Goal: Book appointment/travel/reservation

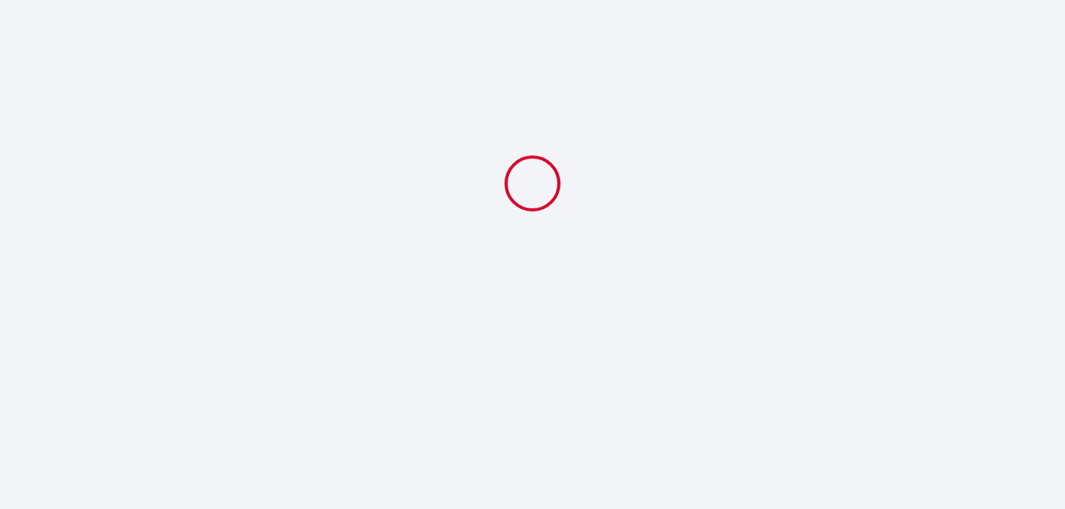
select select
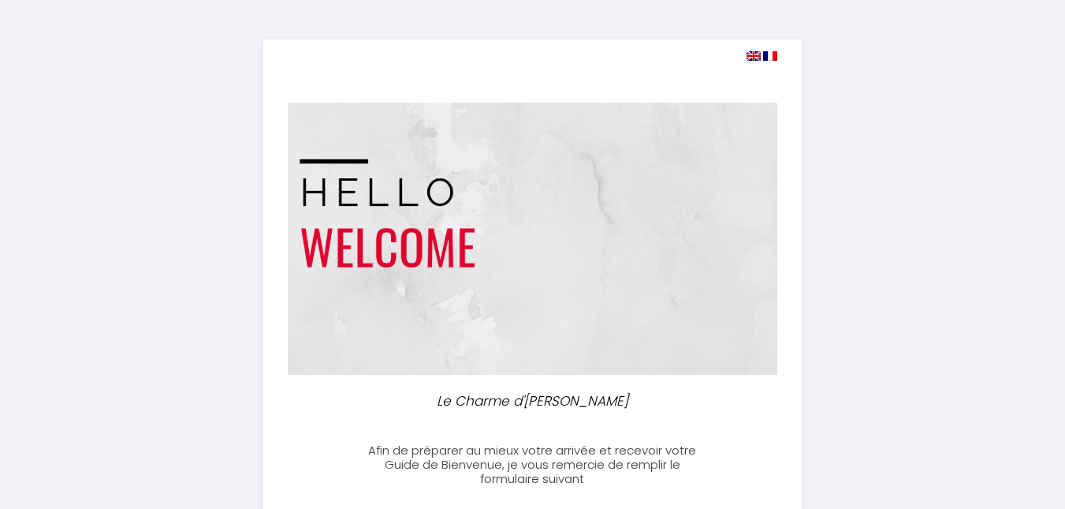
type input "[EMAIL_ADDRESS][DOMAIN_NAME]"
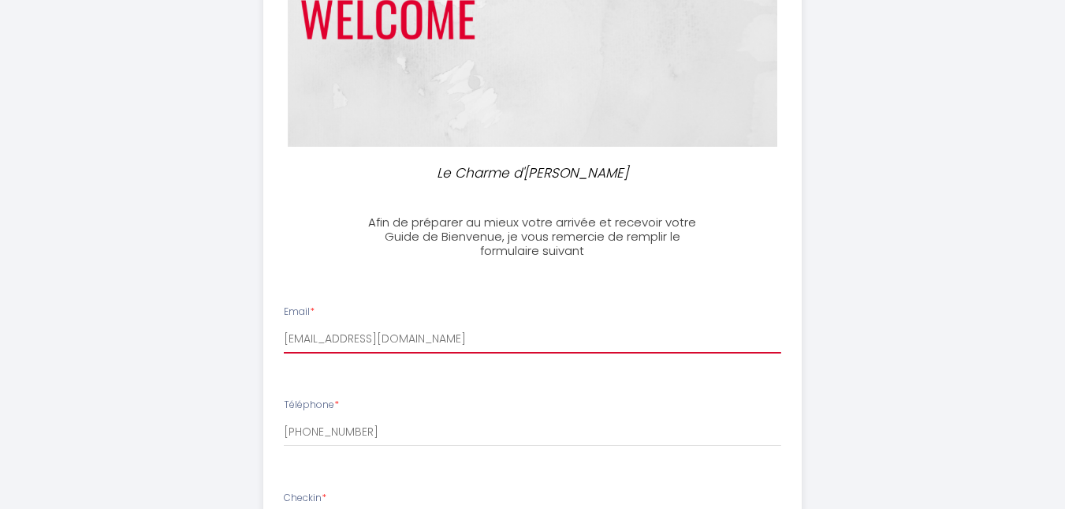
drag, startPoint x: 460, startPoint y: 325, endPoint x: 454, endPoint y: 334, distance: 11.0
click at [460, 325] on input "[EMAIL_ADDRESS][DOMAIN_NAME]" at bounding box center [533, 339] width 498 height 28
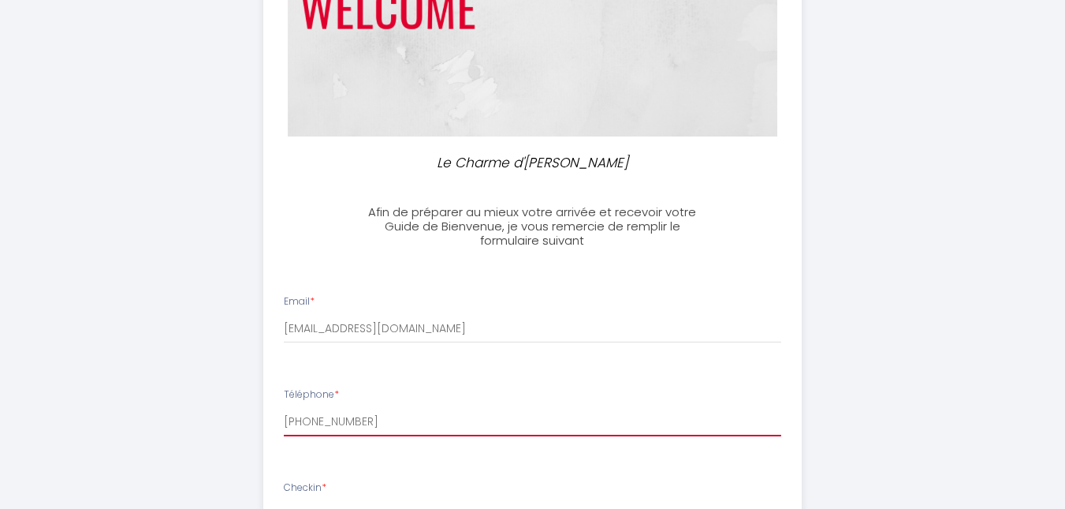
click at [342, 434] on input "[PHONE_NUMBER]" at bounding box center [533, 422] width 498 height 28
click at [346, 427] on input "[PHONE_NUMBER]" at bounding box center [533, 422] width 498 height 28
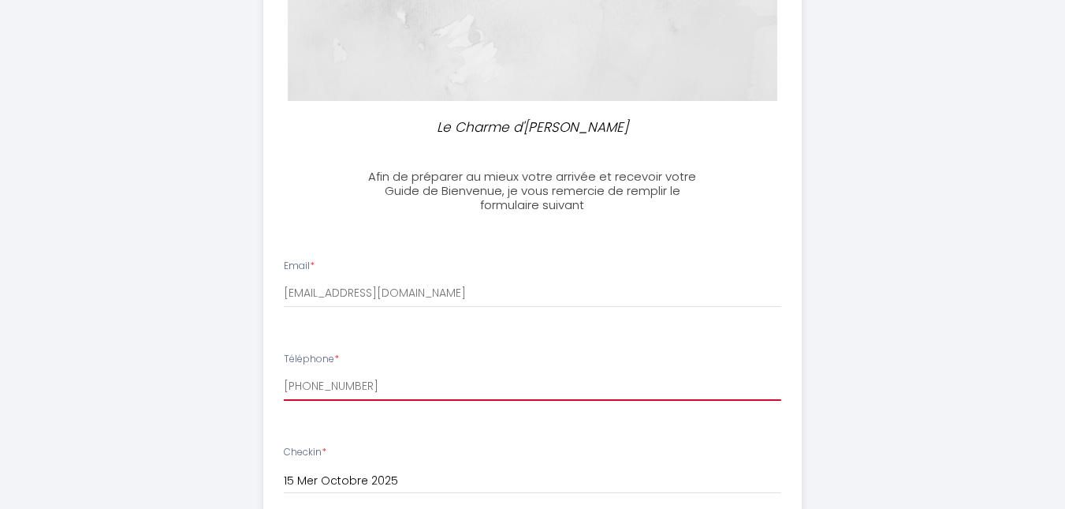
scroll to position [330, 0]
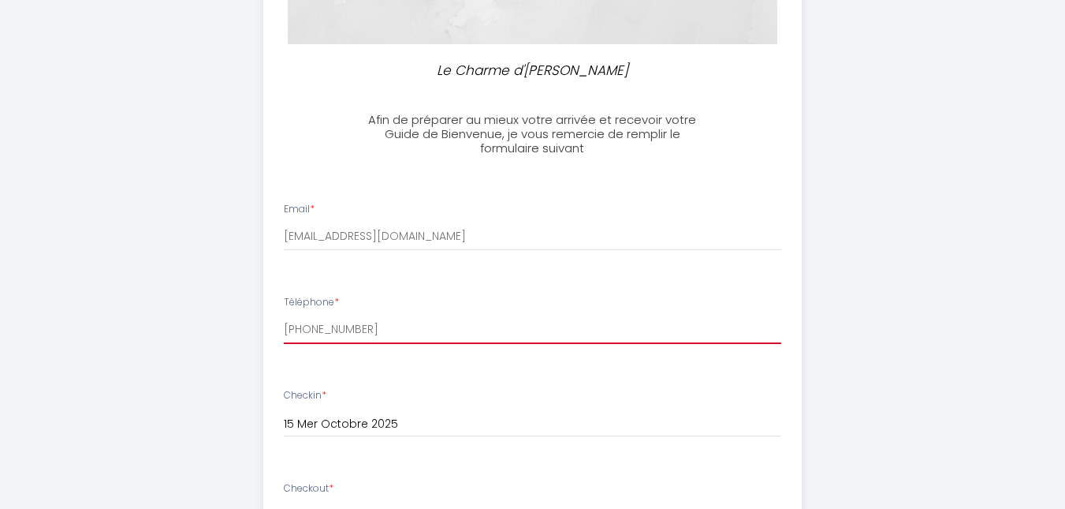
click at [289, 331] on input "[PHONE_NUMBER]" at bounding box center [533, 329] width 498 height 28
type input "[PHONE_NUMBER]"
drag, startPoint x: 447, startPoint y: 338, endPoint x: 249, endPoint y: 334, distance: 198.0
click at [249, 334] on div "Le Charme d'[PERSON_NAME] de préparer au mieux votre arrivée et recevoir votre …" at bounding box center [532, 421] width 807 height 1503
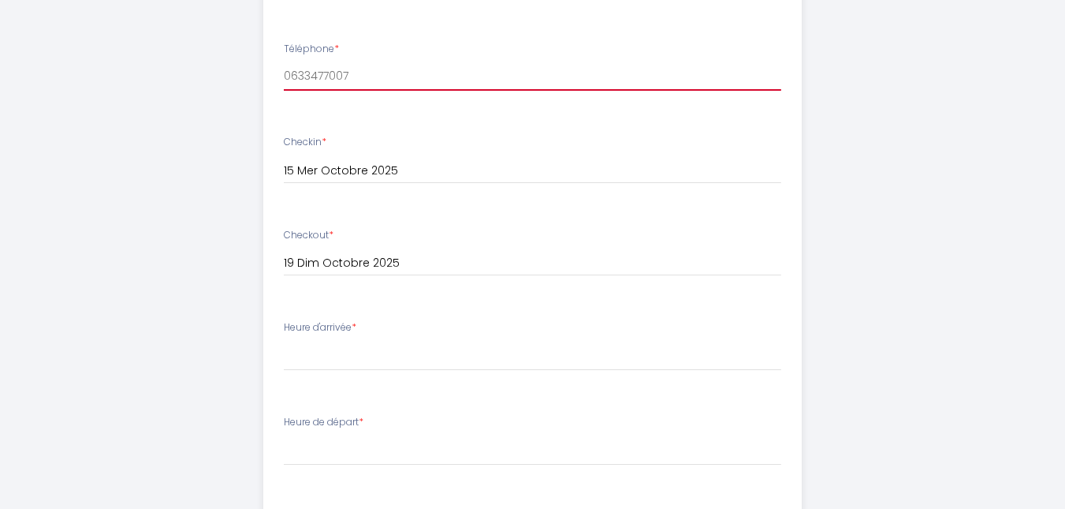
scroll to position [607, 0]
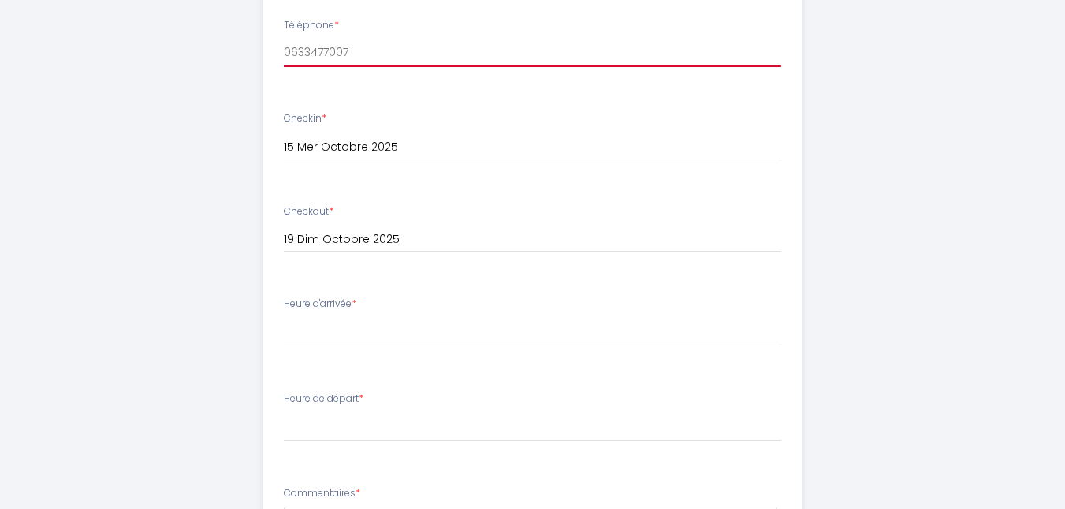
type input "0633477007"
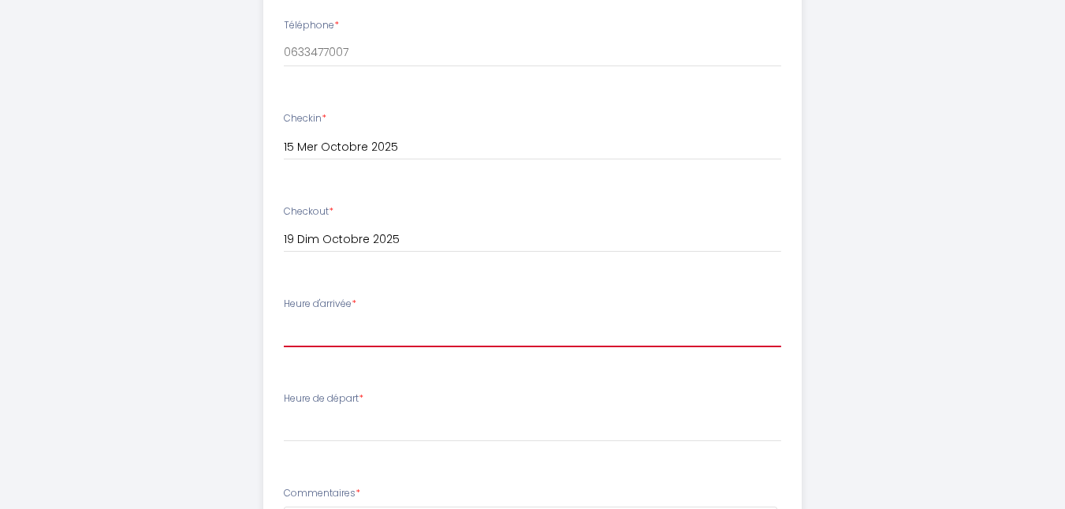
click at [346, 333] on select "16:00 16:30 17:00 17:30 18:00 18:30 19:00 19:30 20:00 20:30 21:00 21:30 22:00 2…" at bounding box center [533, 332] width 498 height 30
select select "17:00"
click at [284, 317] on select "16:00 16:30 17:00 17:30 18:00 18:30 19:00 19:30 20:00 20:30 21:00 21:30 22:00 2…" at bounding box center [533, 332] width 498 height 30
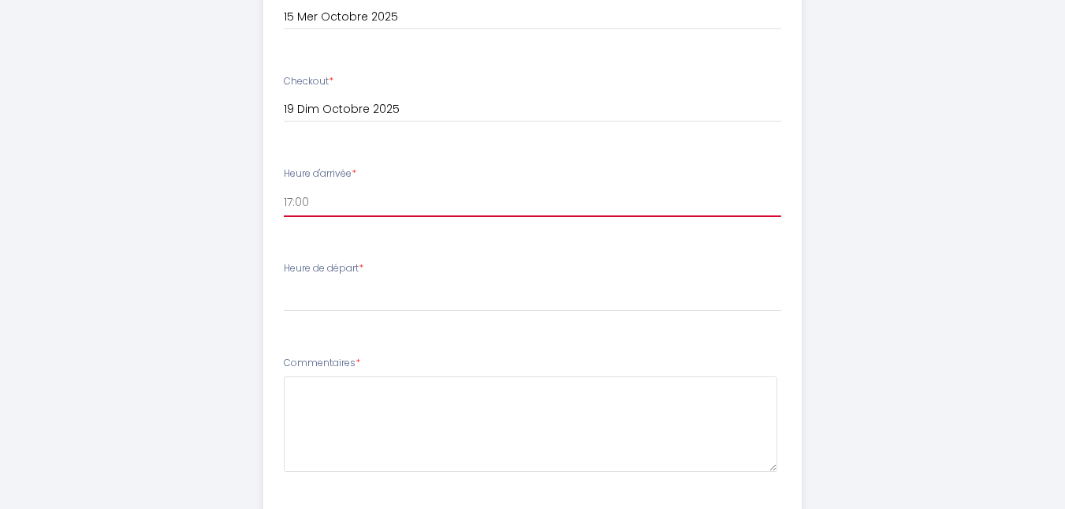
scroll to position [766, 0]
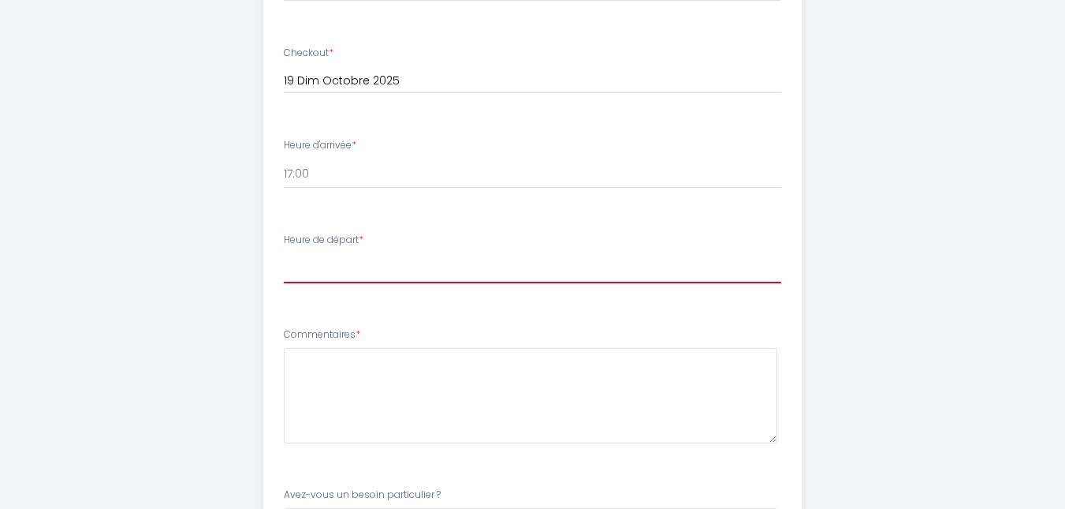
click at [323, 273] on select "00:00 00:30 01:00 01:30 02:00 02:30 03:00 03:30 04:00 04:30 05:00 05:30 06:00 0…" at bounding box center [533, 268] width 498 height 30
click at [284, 253] on select "00:00 00:30 01:00 01:30 02:00 02:30 03:00 03:30 04:00 04:30 05:00 05:30 06:00 0…" at bounding box center [533, 268] width 498 height 30
click at [365, 103] on div "Checkout * [DATE] < [DATE] > Dim Lun Mar Mer Jeu Ven Sam 1 2 3 4 5 6 7 8 9 10 1…" at bounding box center [533, 78] width 518 height 65
click at [317, 267] on select "00:00 00:30 01:00 01:30 02:00 02:30 03:00 03:30 04:00 04:30 05:00 05:30 06:00 0…" at bounding box center [533, 268] width 498 height 30
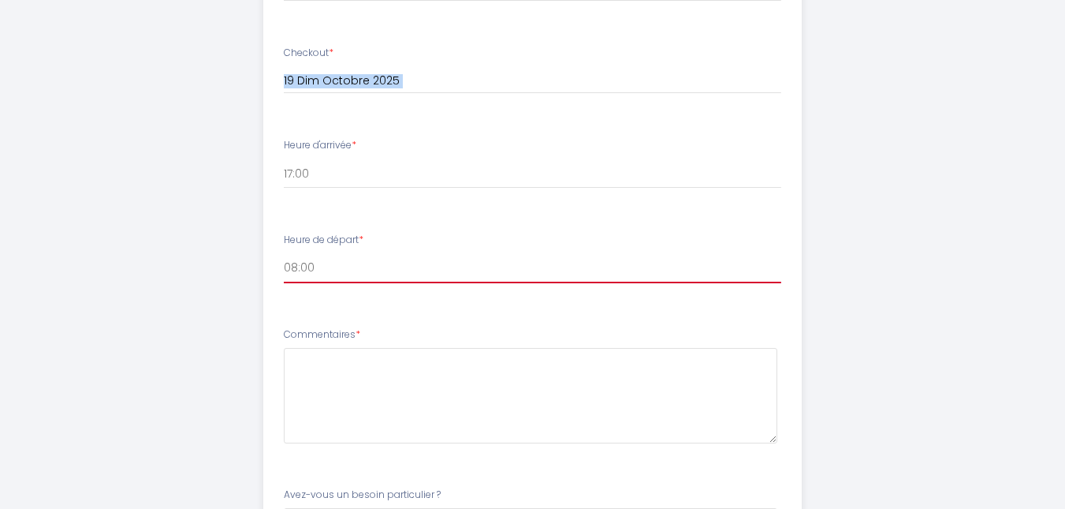
select select "10:30"
click at [284, 253] on select "00:00 00:30 01:00 01:30 02:00 02:30 03:00 03:30 04:00 04:30 05:00 05:30 06:00 0…" at bounding box center [533, 268] width 498 height 30
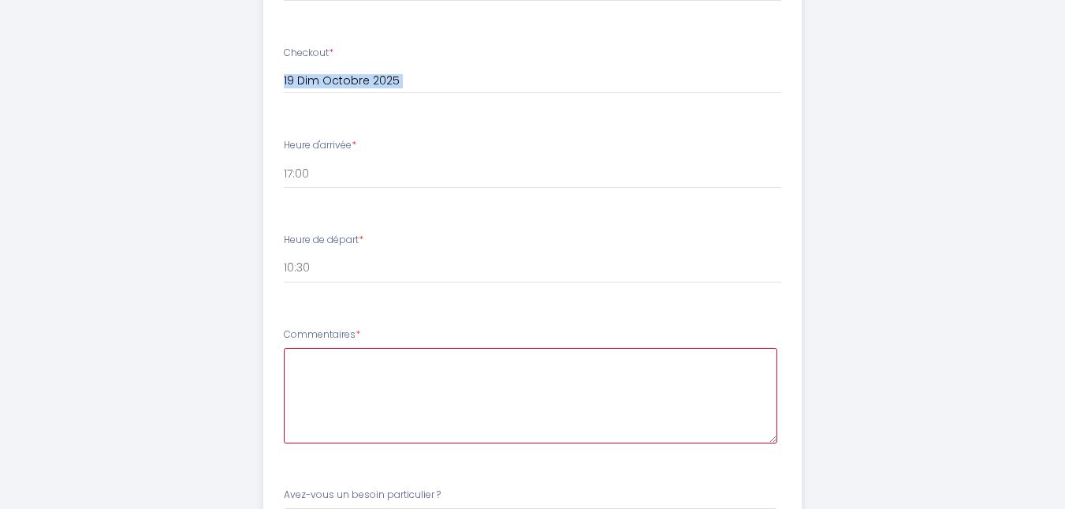
click at [356, 363] on textarea at bounding box center [531, 395] width 494 height 95
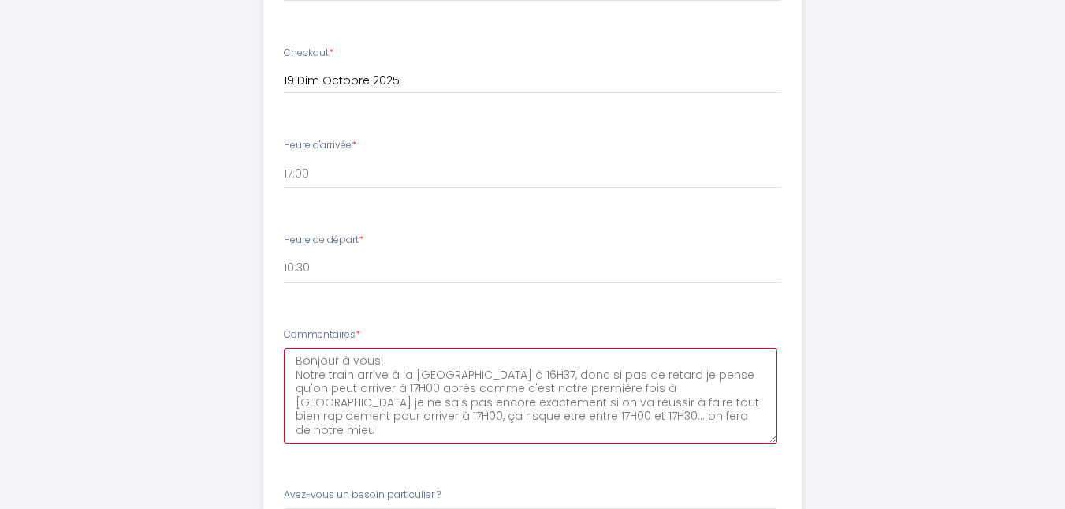
type textarea "Bonjour à vous! Notre train arrive à la [GEOGRAPHIC_DATA] à 16H37, donc si pas …"
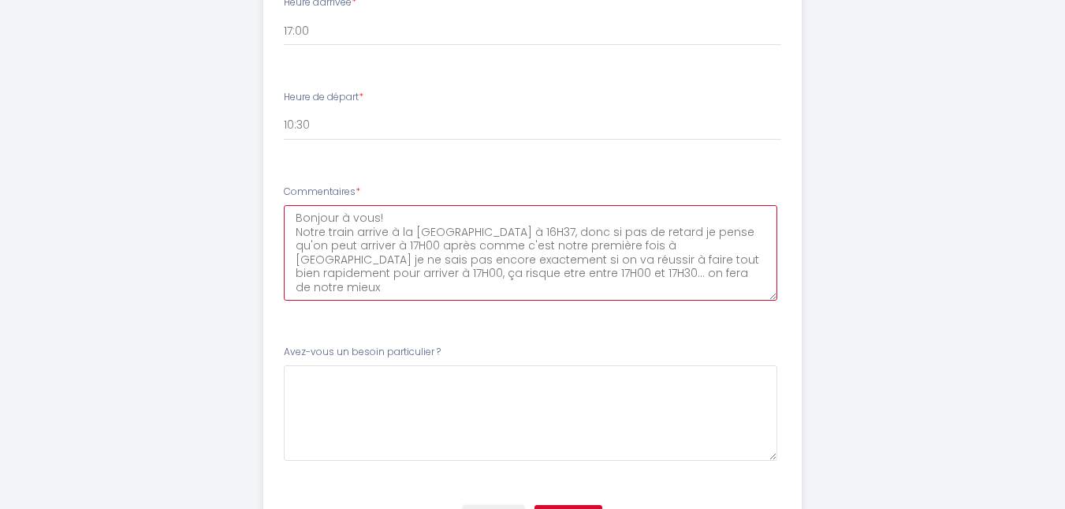
scroll to position [994, 0]
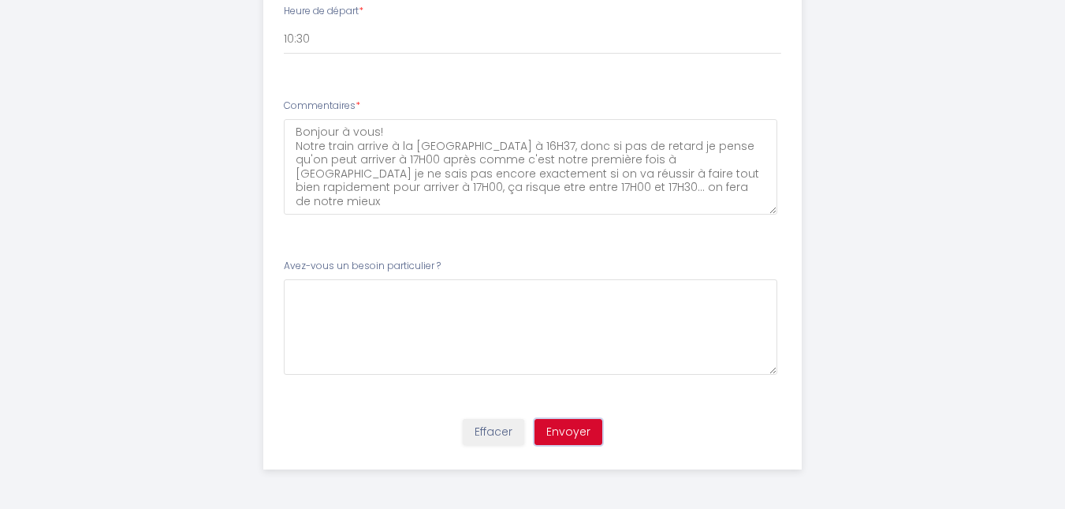
click at [574, 431] on button "Envoyer" at bounding box center [569, 432] width 68 height 27
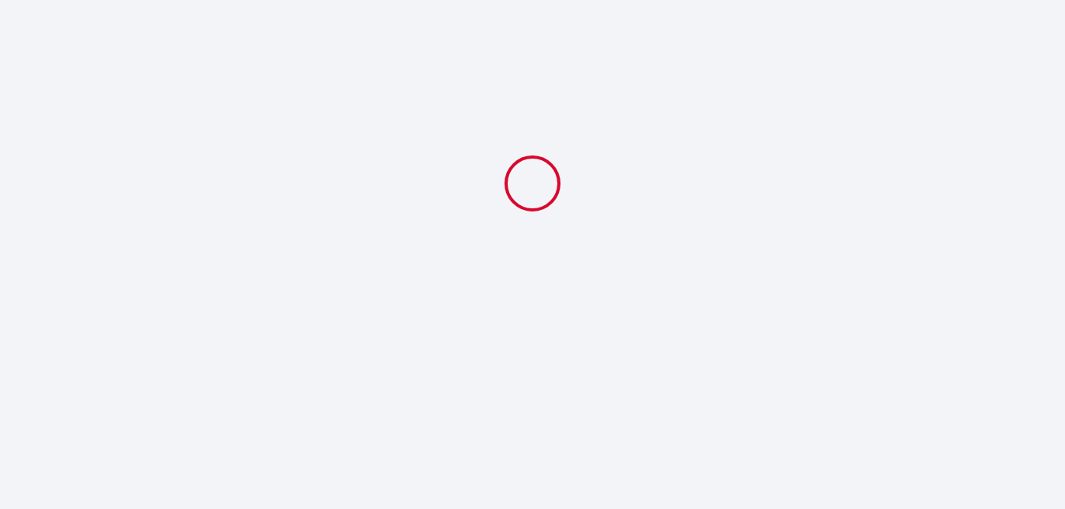
scroll to position [0, 0]
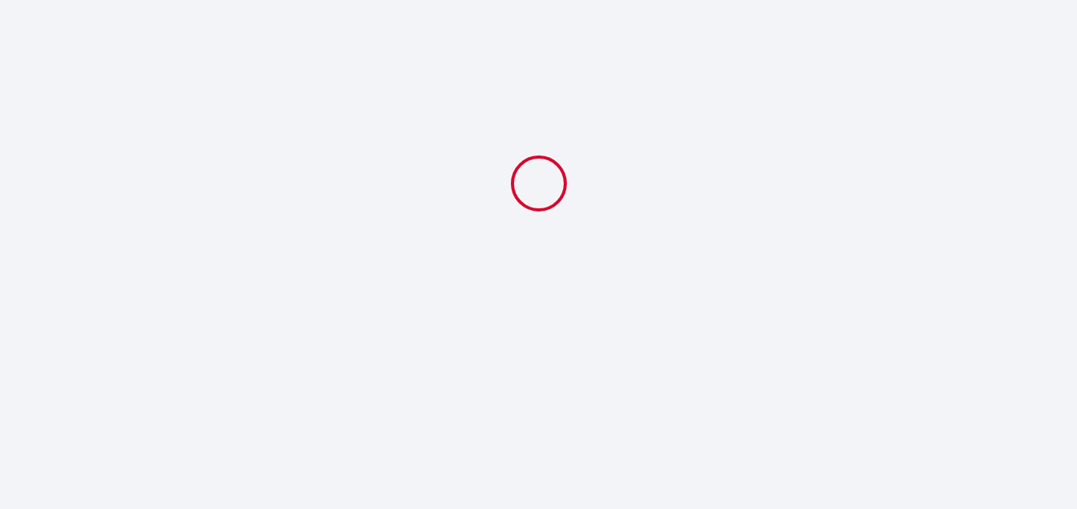
select select "17:00"
select select "10:30"
